Goal: Navigation & Orientation: Find specific page/section

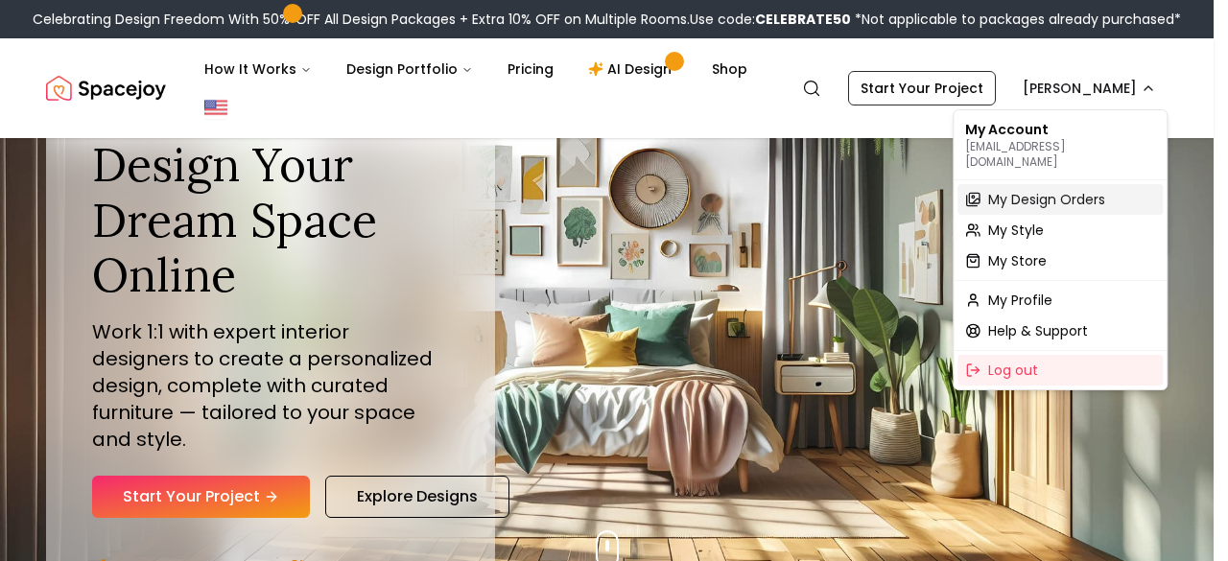
click at [1017, 190] on span "My Design Orders" at bounding box center [1047, 199] width 117 height 19
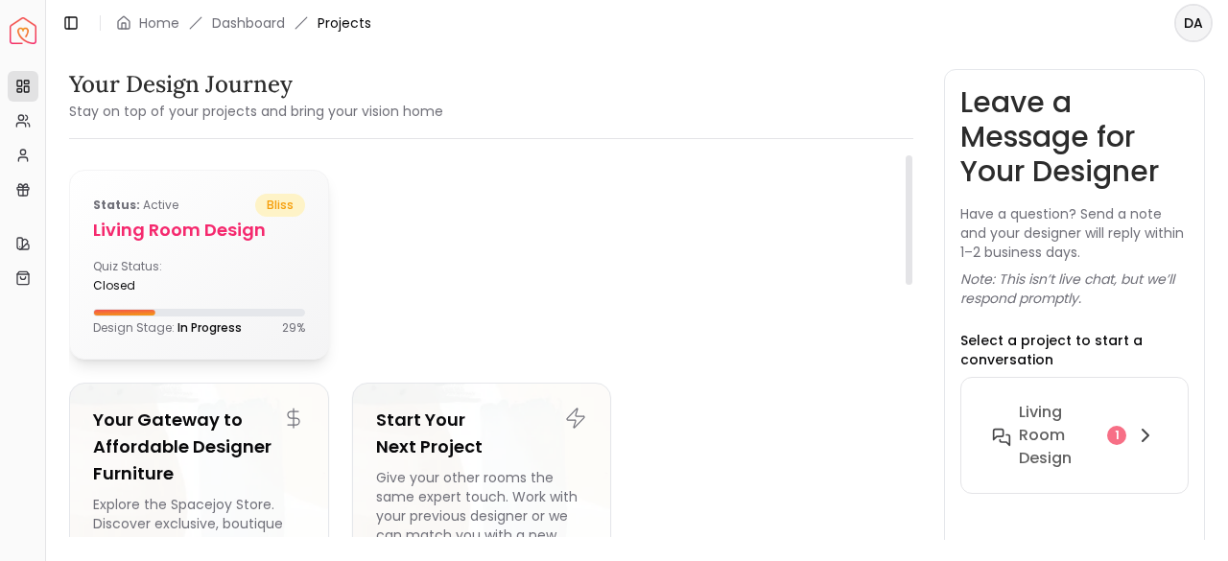
click at [290, 272] on div "Quiz Status: closed" at bounding box center [199, 276] width 212 height 35
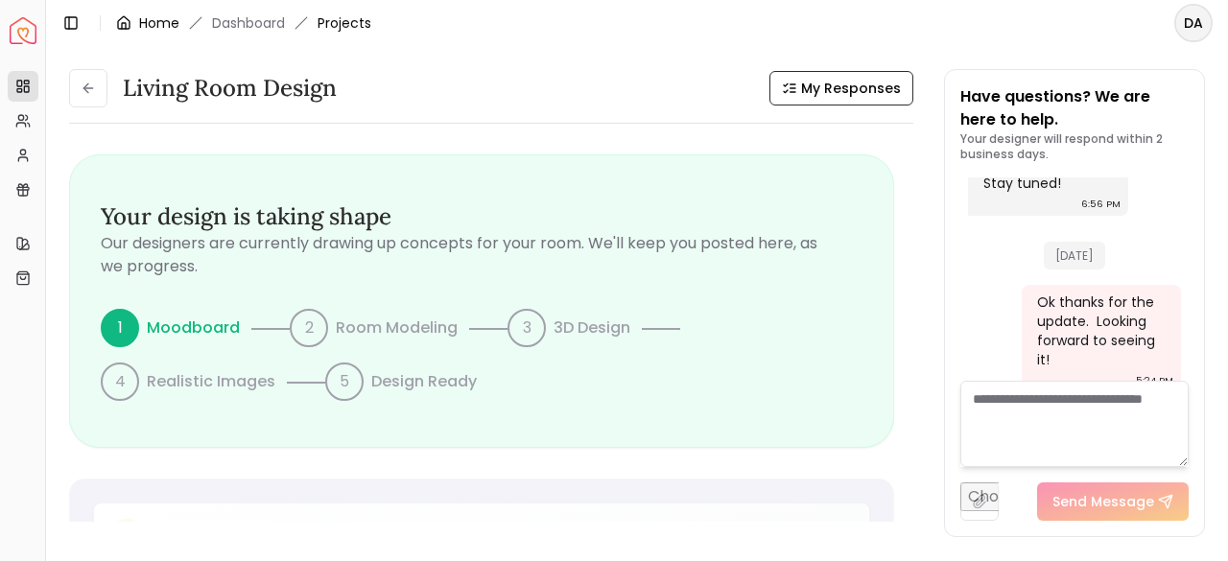
click at [158, 23] on link "Home" at bounding box center [159, 22] width 40 height 19
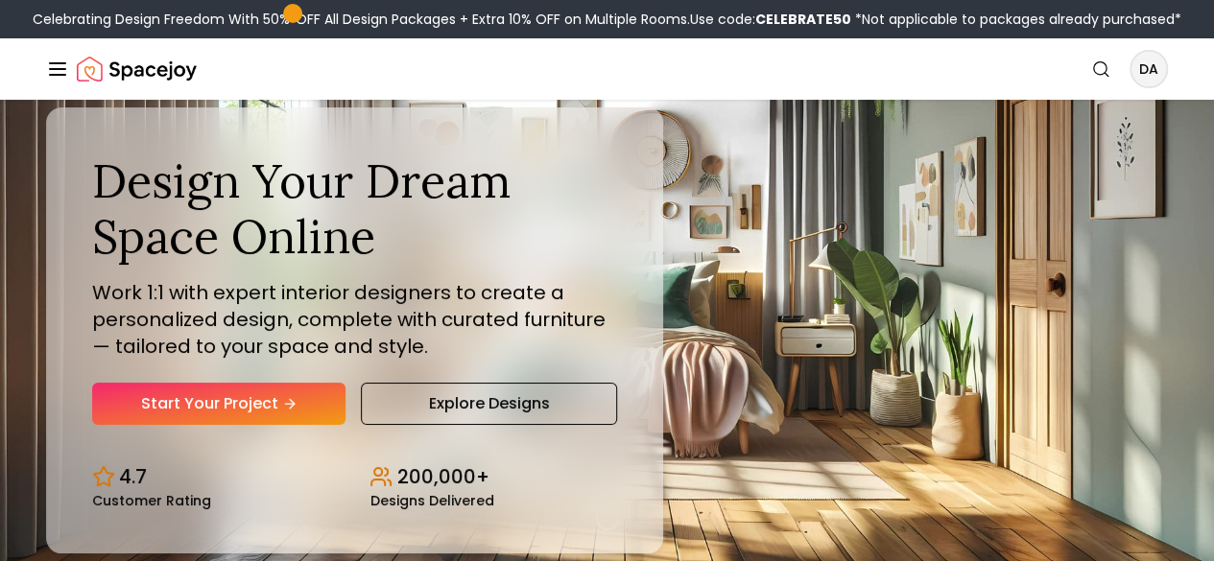
click at [0, 0] on link "AI Design" at bounding box center [0, 0] width 0 height 0
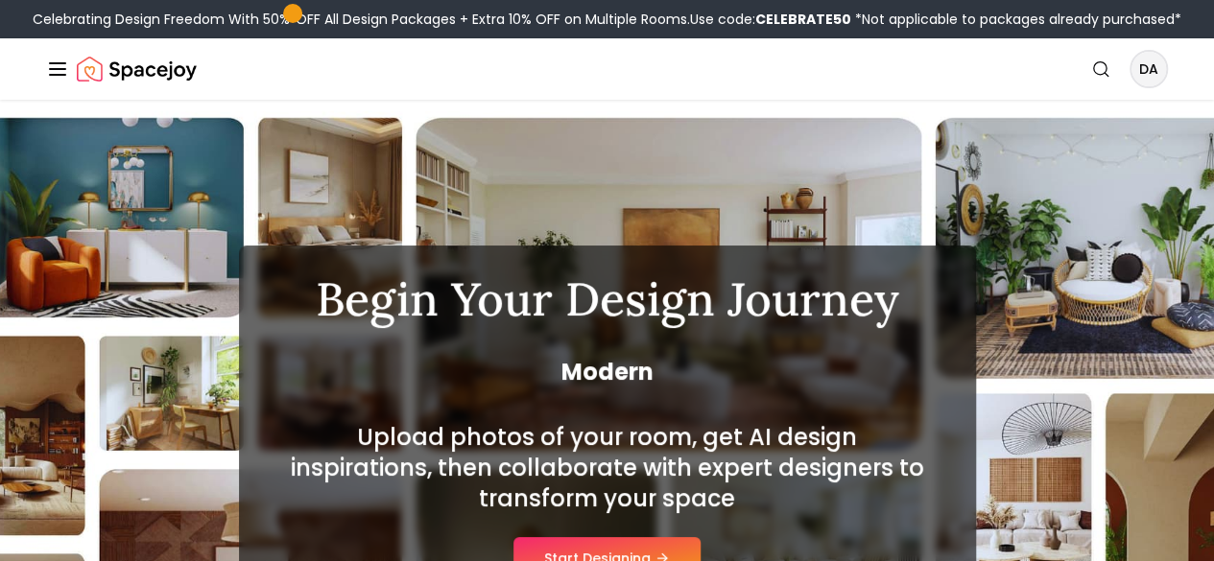
click at [117, 85] on img "Spacejoy" at bounding box center [137, 69] width 120 height 38
